Goal: Transaction & Acquisition: Purchase product/service

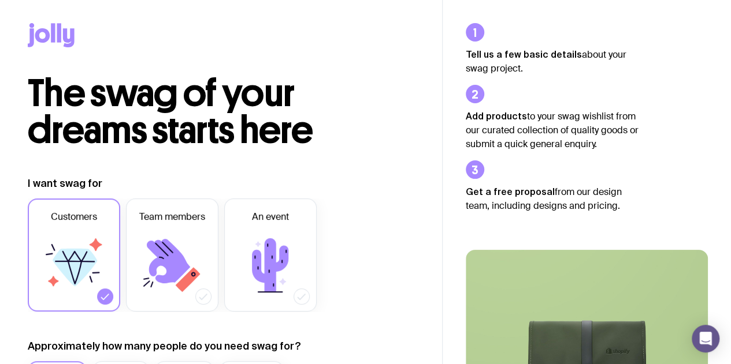
click at [49, 33] on icon at bounding box center [42, 35] width 15 height 14
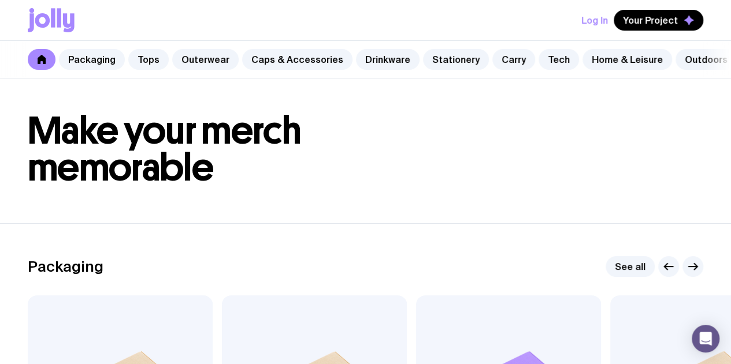
scroll to position [3, 0]
click at [598, 61] on link "Home & Leisure" at bounding box center [627, 59] width 90 height 21
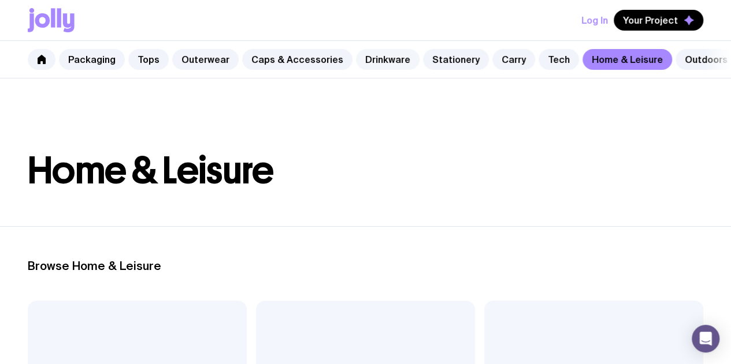
click at [375, 59] on link "Drinkware" at bounding box center [388, 59] width 64 height 21
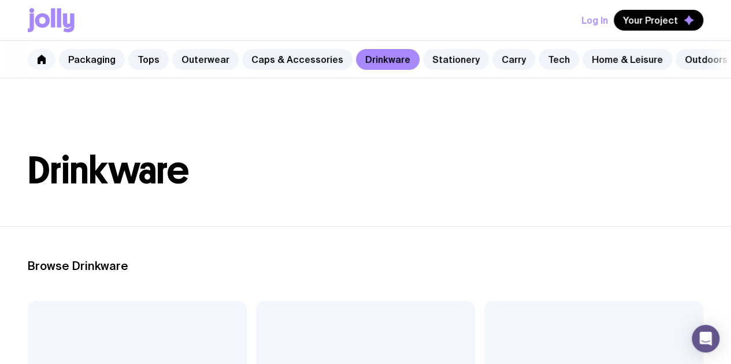
click at [39, 61] on icon at bounding box center [42, 59] width 8 height 9
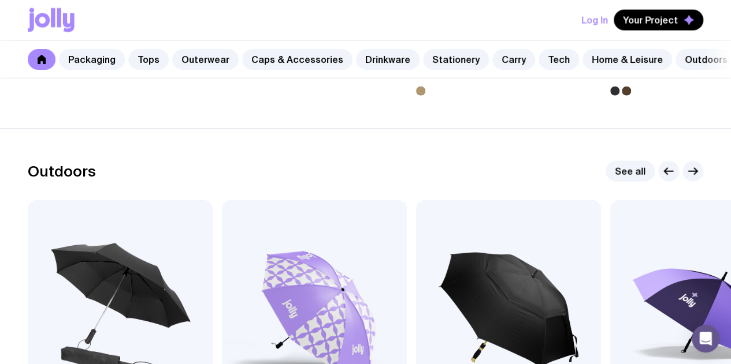
scroll to position [4153, 0]
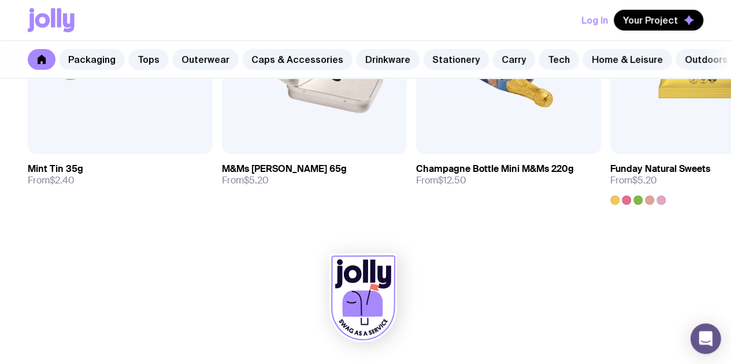
click at [701, 338] on icon "Open Intercom Messenger" at bounding box center [704, 339] width 13 height 15
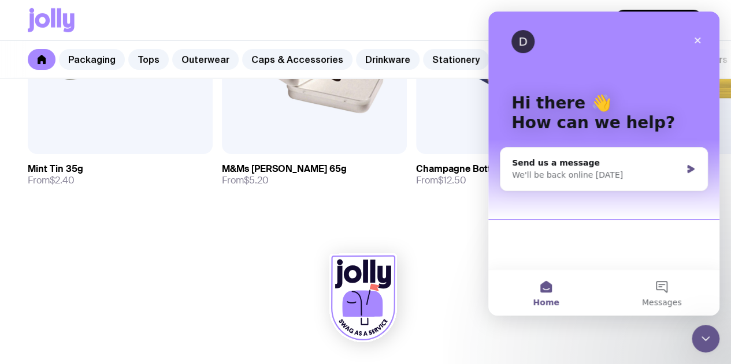
scroll to position [0, 0]
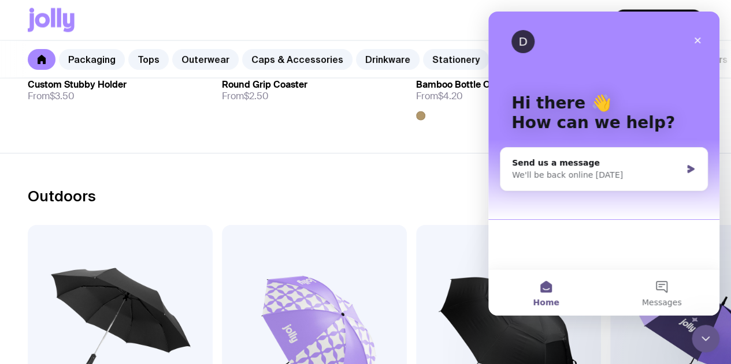
scroll to position [3299, 0]
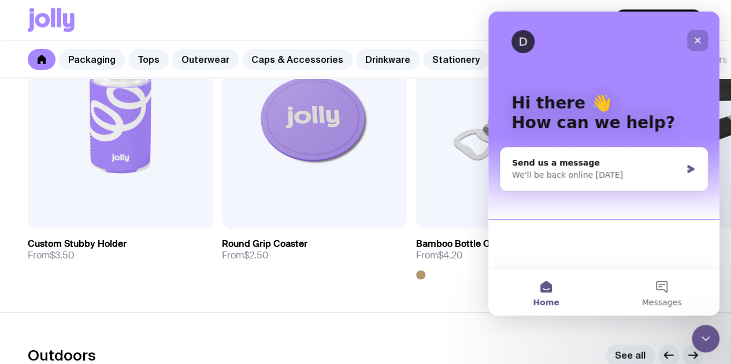
click at [698, 36] on icon "Close" at bounding box center [697, 40] width 9 height 9
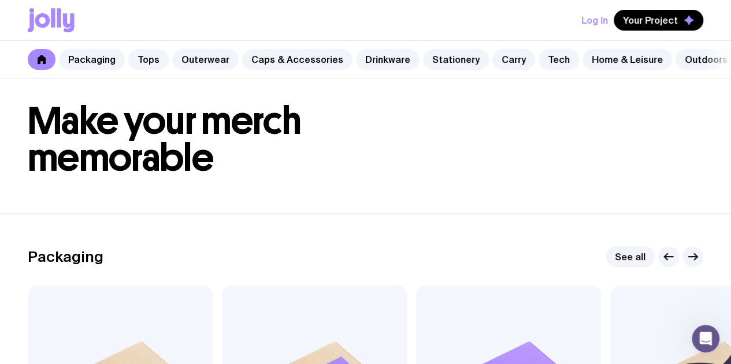
scroll to position [0, 0]
